Goal: Find specific page/section: Find specific page/section

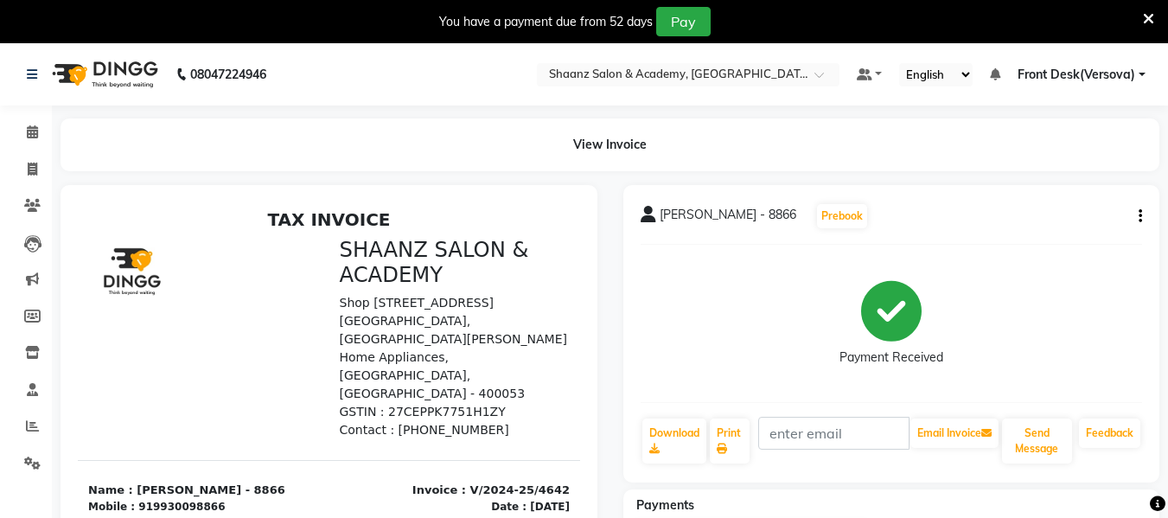
click at [1161, 360] on div "[PERSON_NAME] - 8866 Prebook Payment Received Download Print Email Invoice Send…" at bounding box center [891, 509] width 563 height 649
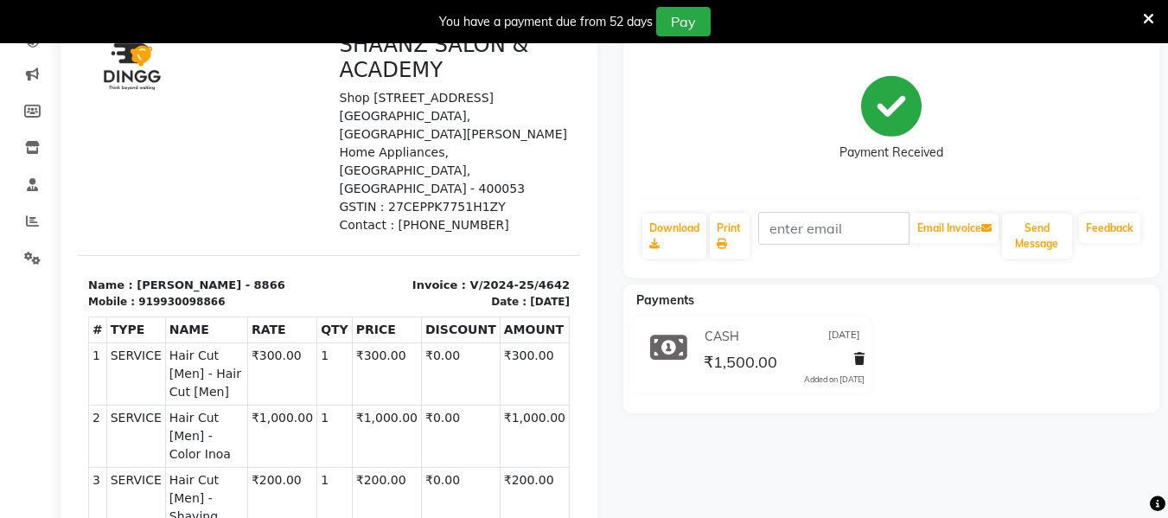
scroll to position [207, 0]
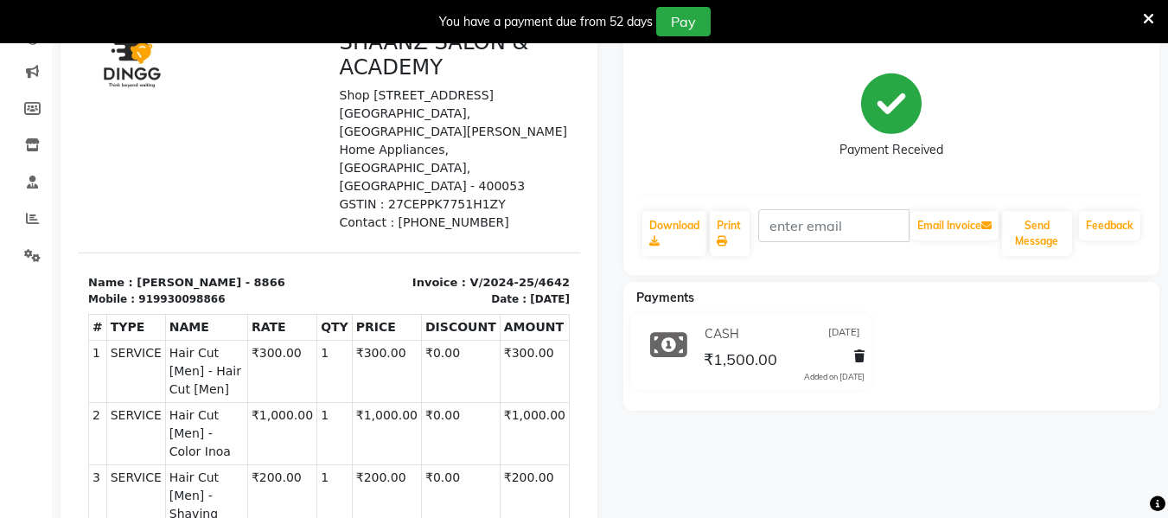
click at [1150, 14] on icon at bounding box center [1148, 19] width 11 height 16
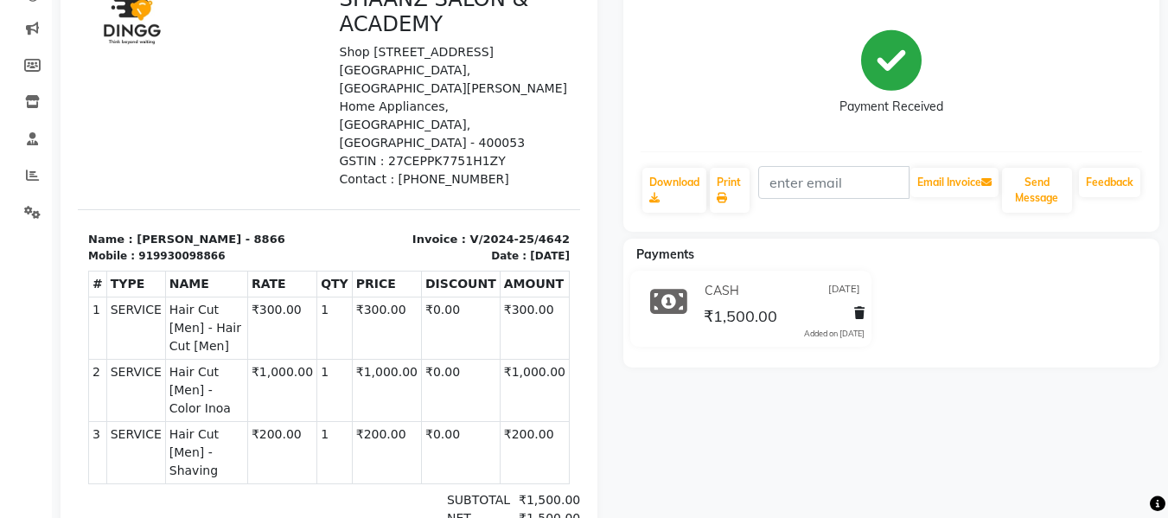
click at [634, 113] on div "[PERSON_NAME] - 8866 Prebook Payment Received Download Print Email Invoice Send…" at bounding box center [891, 82] width 537 height 297
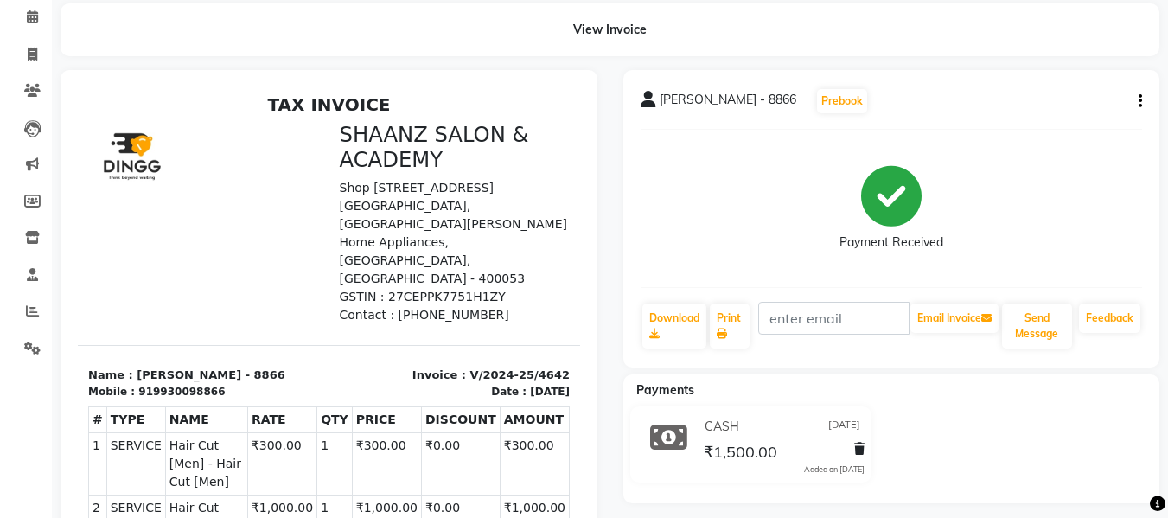
scroll to position [69, 0]
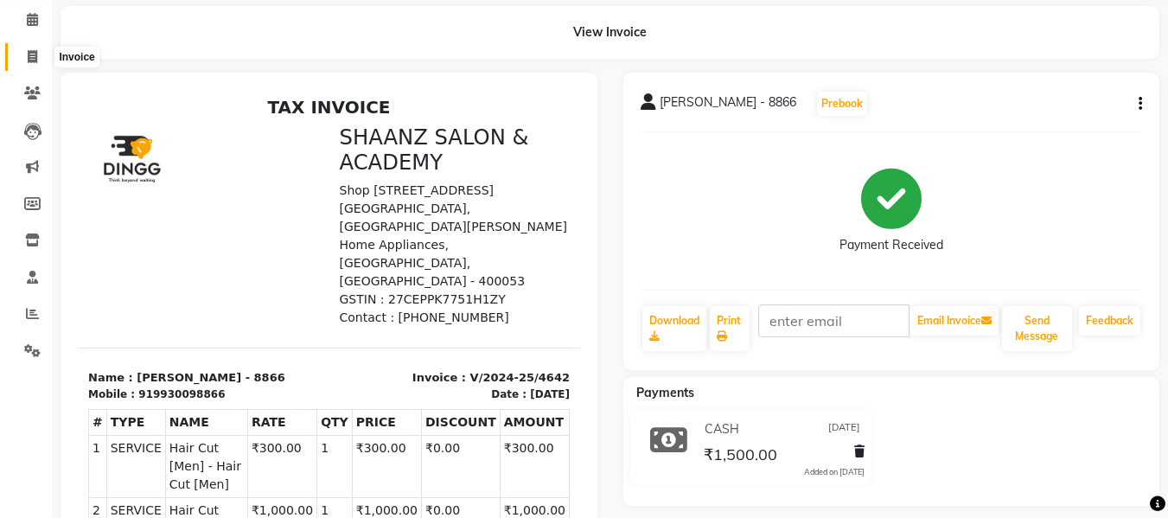
click at [36, 54] on icon at bounding box center [33, 56] width 10 height 13
select select "service"
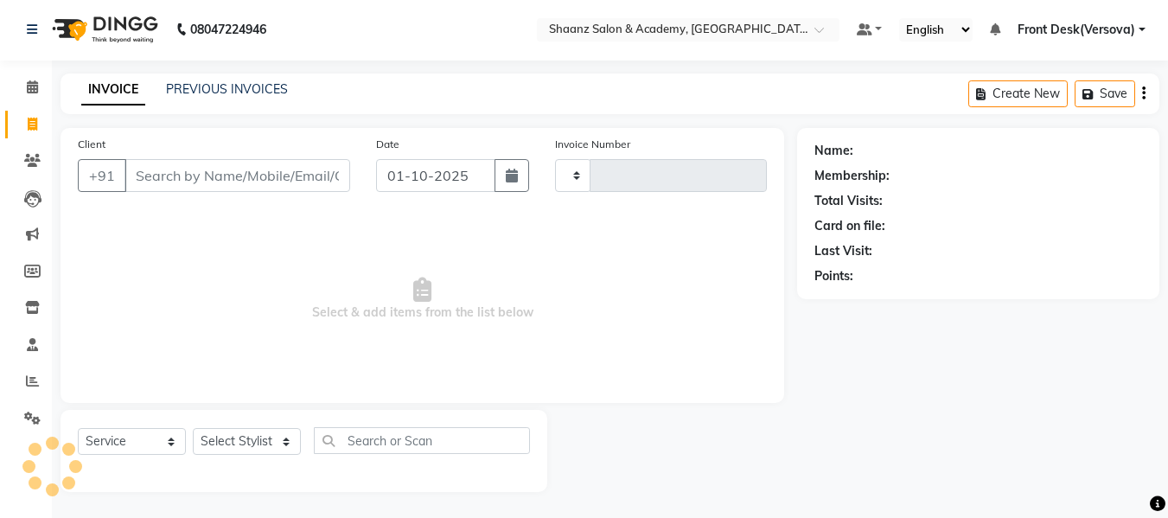
type input "0143"
select select "8719"
